Goal: Transaction & Acquisition: Purchase product/service

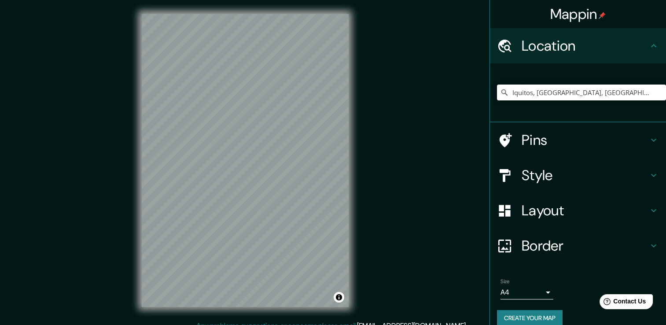
click at [633, 85] on input "Iquitos, Departamento de Loreto, Perú" at bounding box center [581, 93] width 169 height 16
click at [652, 85] on input "Iquitos, Departamento de Loreto, Perú" at bounding box center [581, 93] width 169 height 16
drag, startPoint x: 652, startPoint y: 86, endPoint x: 514, endPoint y: 92, distance: 138.0
click at [514, 92] on input "Iquitos, Departamento de Loreto, Perú" at bounding box center [581, 93] width 169 height 16
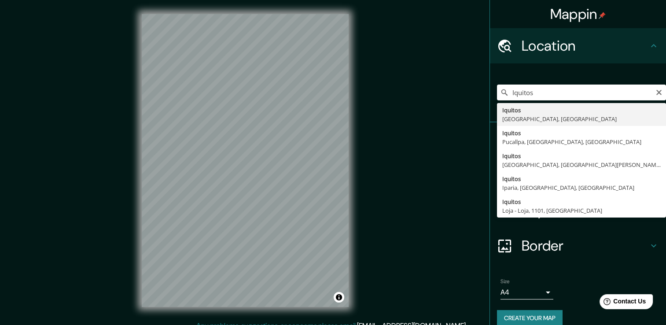
type input "Iquitos, Departamento de Loreto, Perú"
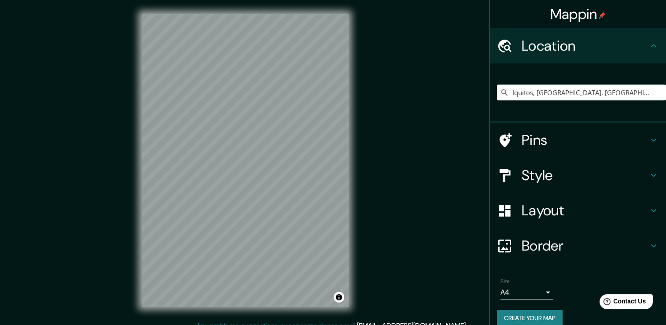
click at [505, 184] on div "Style" at bounding box center [578, 175] width 176 height 35
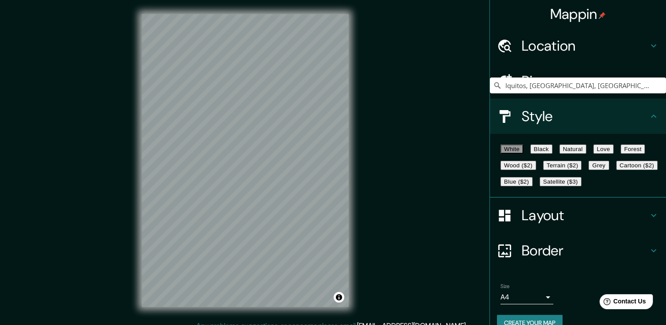
click at [548, 151] on button "Black" at bounding box center [542, 148] width 22 height 9
click at [582, 149] on button "Natural" at bounding box center [573, 148] width 27 height 9
click at [544, 224] on h4 "Layout" at bounding box center [585, 216] width 127 height 18
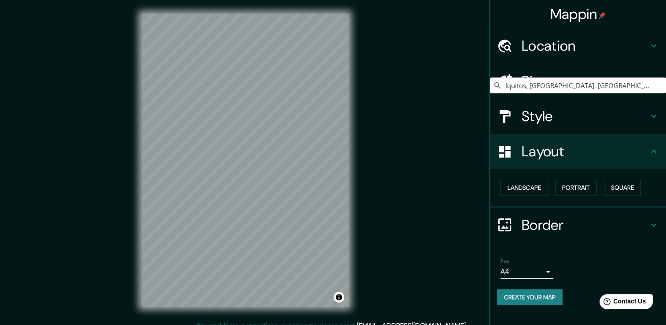
click at [541, 178] on div "Landscape Portrait Square" at bounding box center [581, 187] width 169 height 23
click at [537, 191] on button "Landscape" at bounding box center [525, 188] width 48 height 16
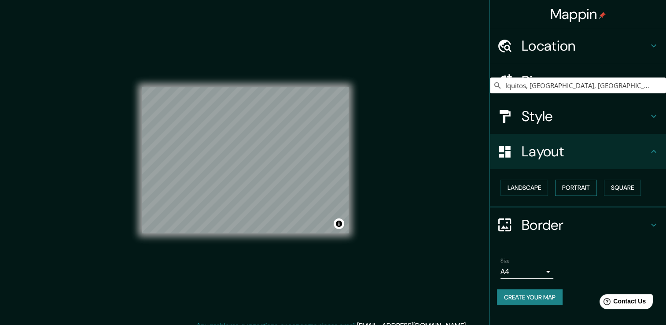
click at [560, 186] on button "Portrait" at bounding box center [576, 188] width 42 height 16
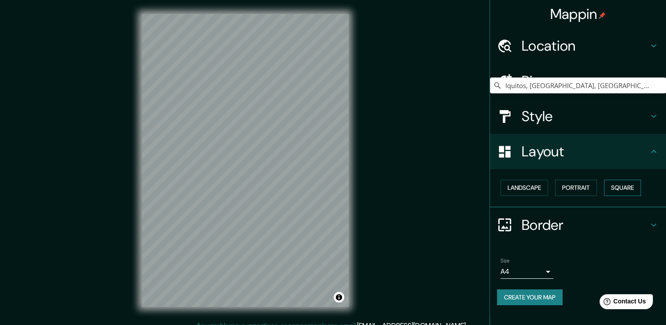
click at [615, 186] on button "Square" at bounding box center [622, 188] width 37 height 16
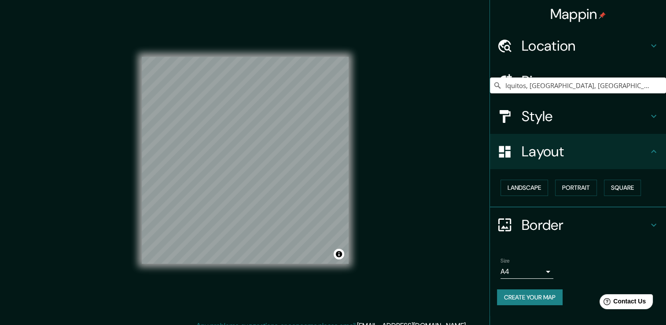
click at [419, 178] on div "Mappin Location Iquitos, Departamento de Loreto, Perú Pins Style Layout Landsca…" at bounding box center [333, 167] width 666 height 335
drag, startPoint x: 627, startPoint y: 10, endPoint x: 624, endPoint y: 17, distance: 7.9
click at [627, 11] on div "Mappin" at bounding box center [578, 14] width 176 height 28
click at [516, 293] on button "Create your map" at bounding box center [530, 297] width 66 height 16
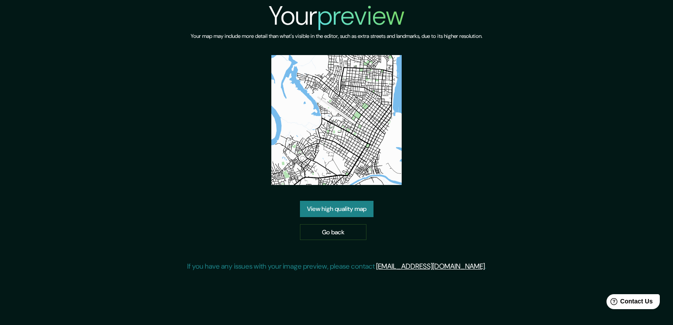
click at [365, 201] on link "View high quality map" at bounding box center [337, 209] width 74 height 16
